Goal: Check status: Check status

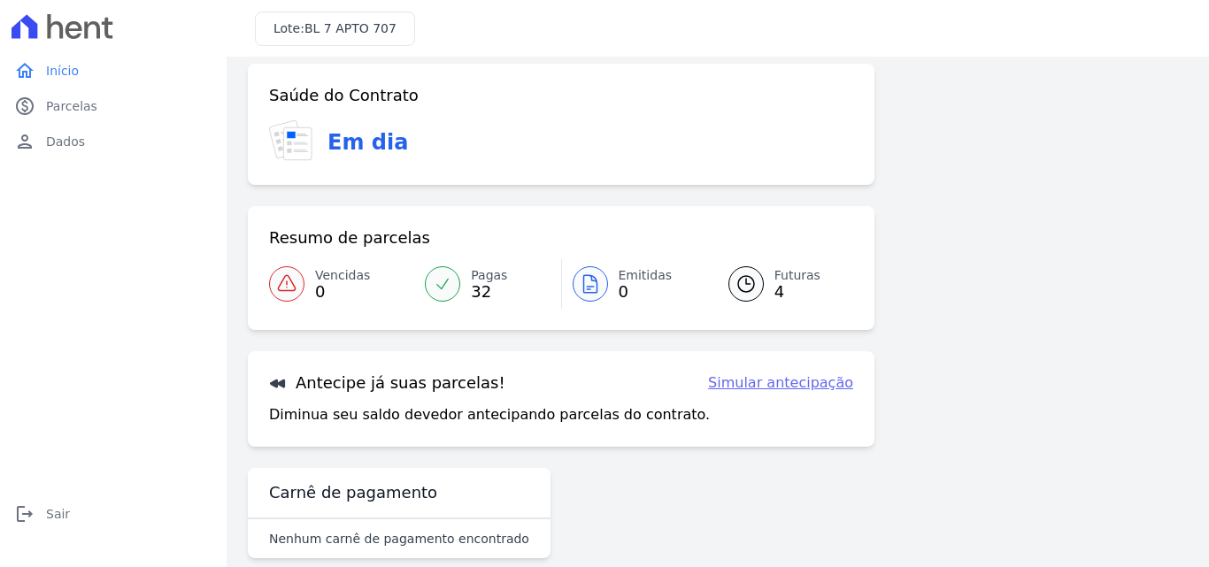
scroll to position [41, 0]
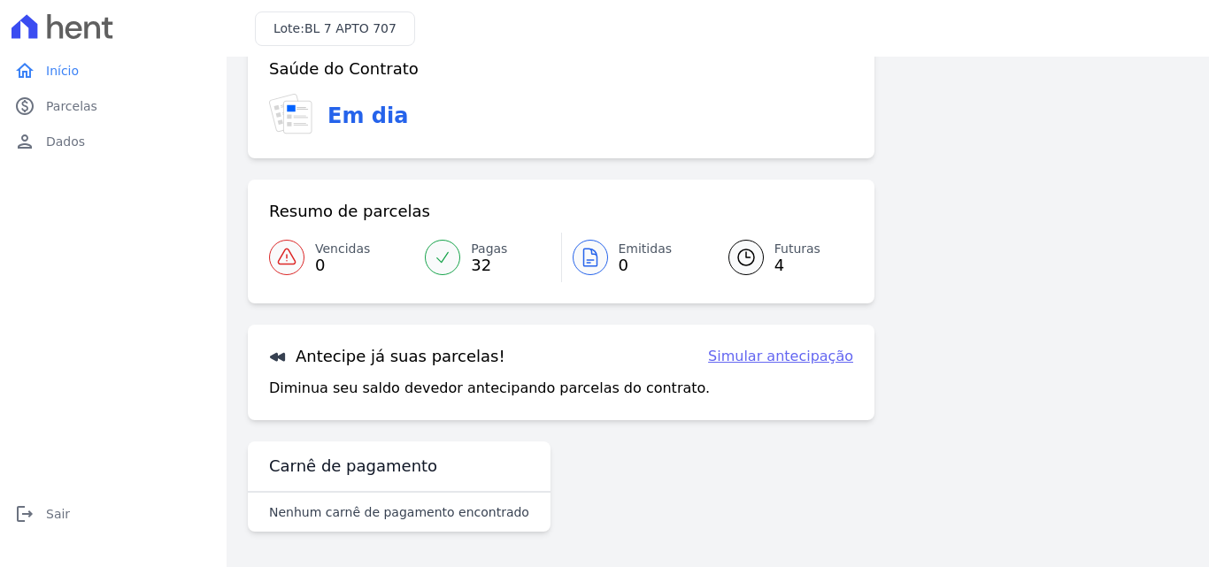
click at [775, 269] on span "4" at bounding box center [798, 266] width 46 height 14
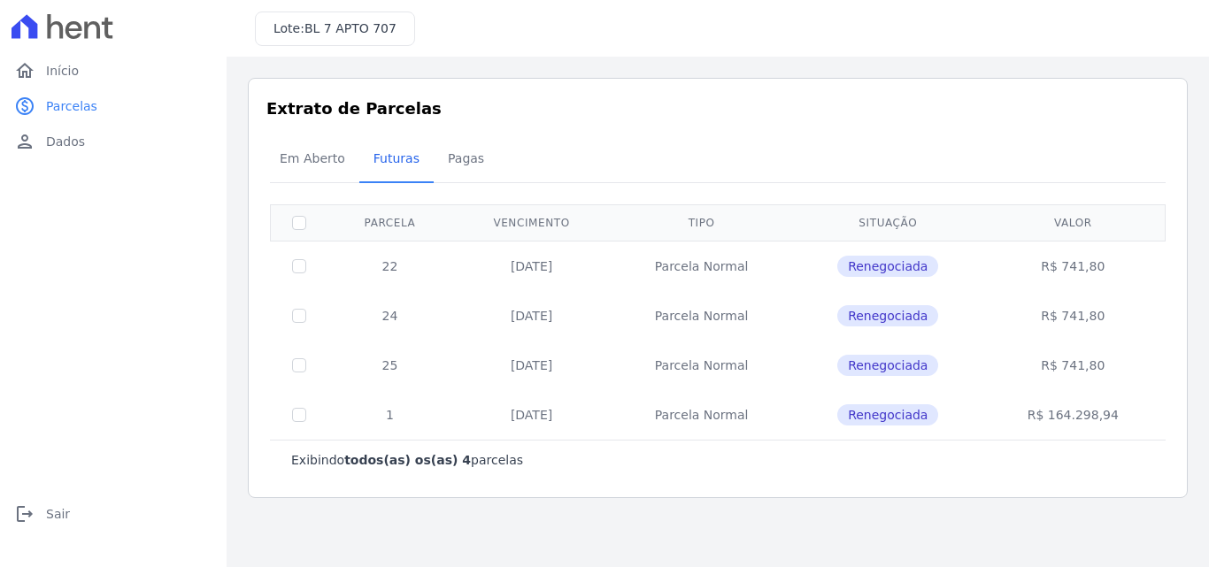
click at [899, 265] on span "Renegociada" at bounding box center [887, 266] width 101 height 21
click at [297, 219] on input "checkbox" at bounding box center [299, 223] width 14 height 14
checkbox input "true"
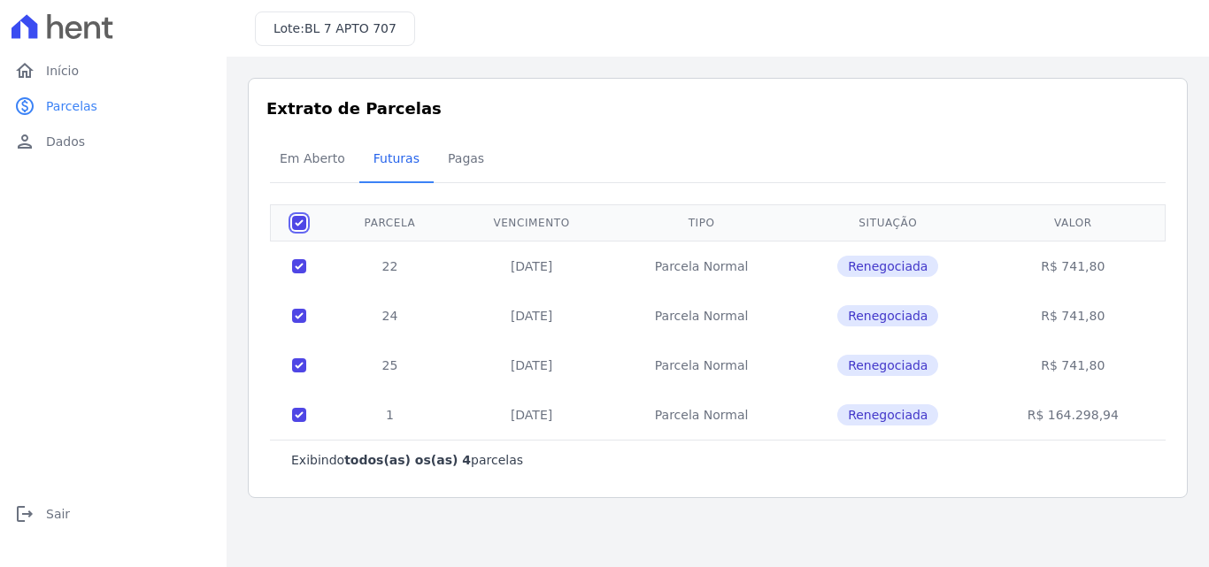
checkbox input "true"
